Goal: Task Accomplishment & Management: Use online tool/utility

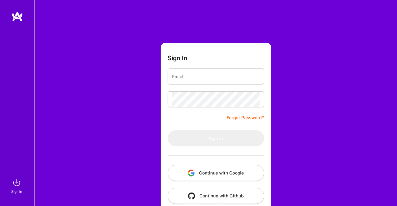
click at [215, 172] on button "Continue with Google" at bounding box center [216, 173] width 96 height 16
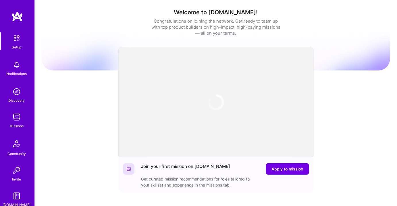
click at [14, 119] on img at bounding box center [16, 117] width 11 height 11
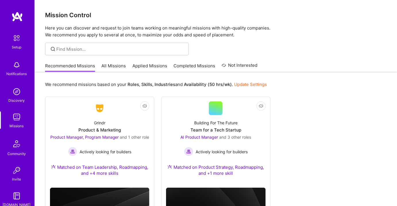
click at [120, 64] on link "All Missions" at bounding box center [114, 67] width 24 height 9
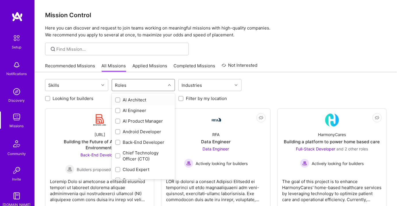
click at [135, 86] on div "Roles" at bounding box center [139, 84] width 54 height 11
click at [119, 122] on input "checkbox" at bounding box center [118, 122] width 4 height 4
checkbox input "true"
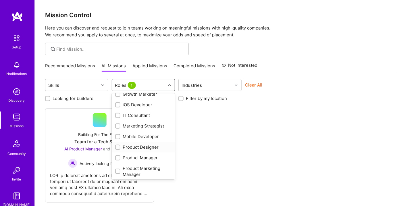
scroll to position [209, 0]
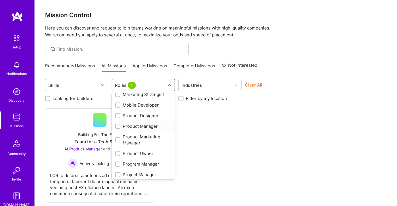
click at [117, 125] on input "checkbox" at bounding box center [118, 127] width 4 height 4
checkbox input "true"
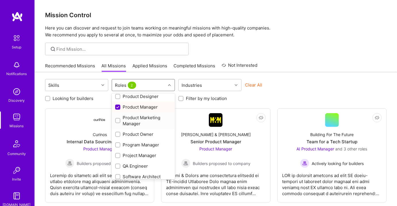
scroll to position [235, 0]
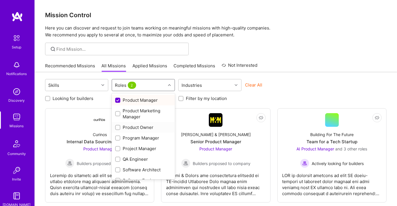
click at [119, 128] on input "checkbox" at bounding box center [118, 128] width 4 height 4
checkbox input "true"
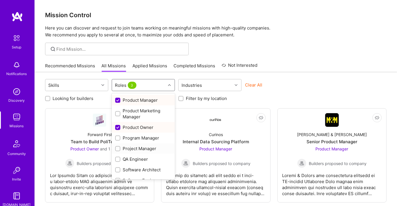
click at [115, 150] on div at bounding box center [117, 148] width 5 height 5
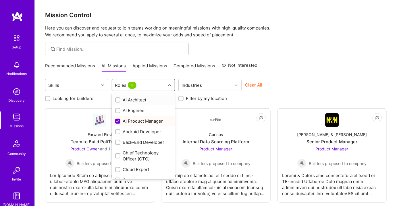
click at [171, 85] on div at bounding box center [170, 84] width 9 height 7
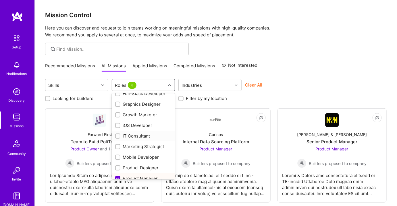
scroll to position [209, 0]
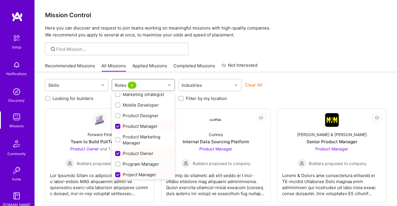
click at [119, 165] on input "checkbox" at bounding box center [118, 165] width 4 height 4
checkbox input "true"
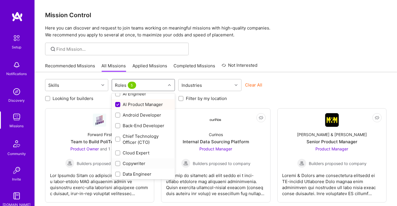
scroll to position [0, 0]
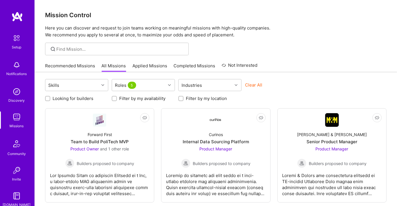
click at [334, 72] on div "Recommended Missions All Missions Applied Missions Completed Missions Not Inter…" at bounding box center [216, 66] width 362 height 13
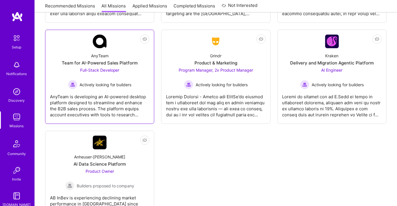
scroll to position [420, 0]
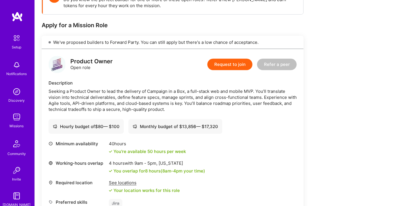
scroll to position [104, 0]
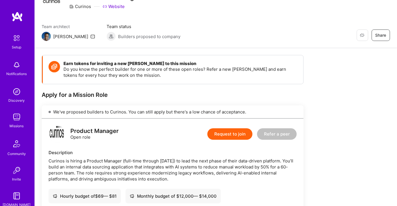
scroll to position [26, 0]
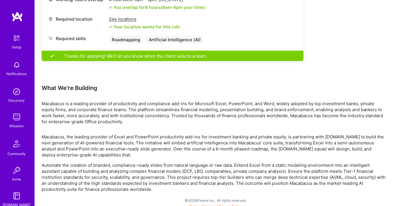
scroll to position [266, 0]
